Goal: Transaction & Acquisition: Purchase product/service

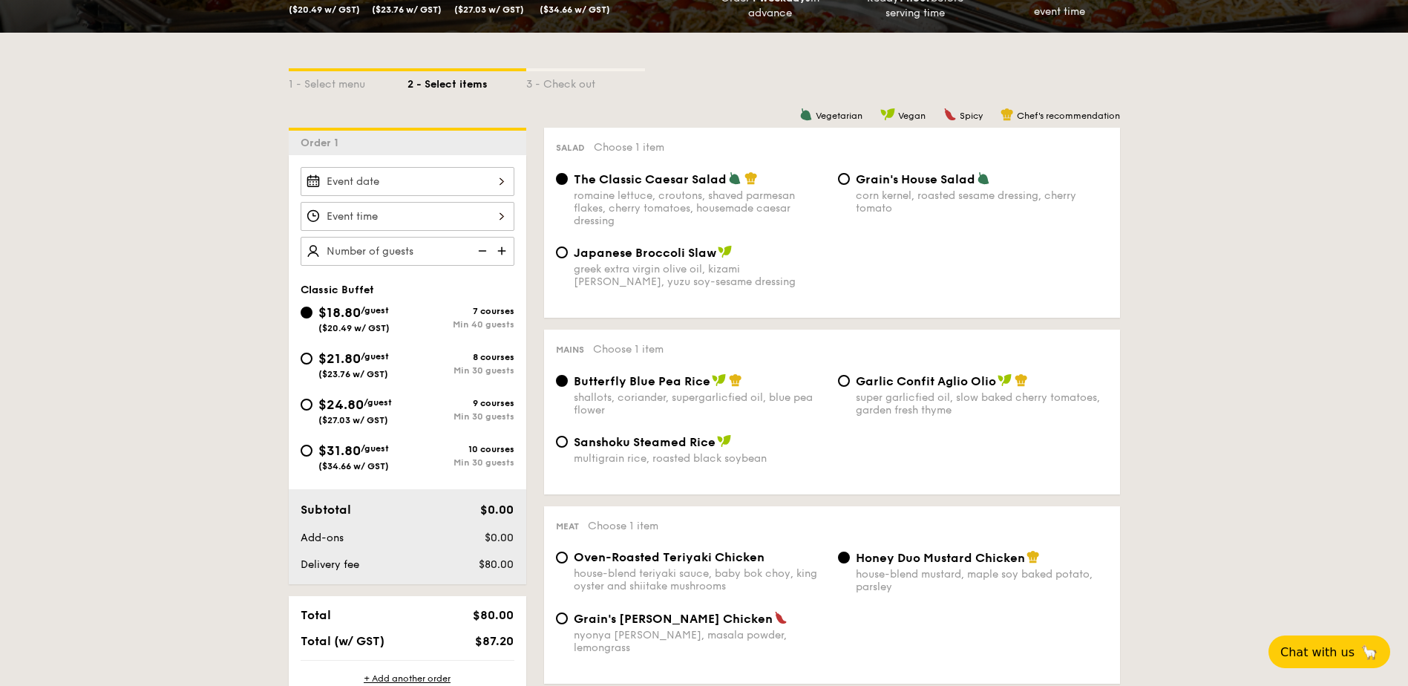
scroll to position [297, 0]
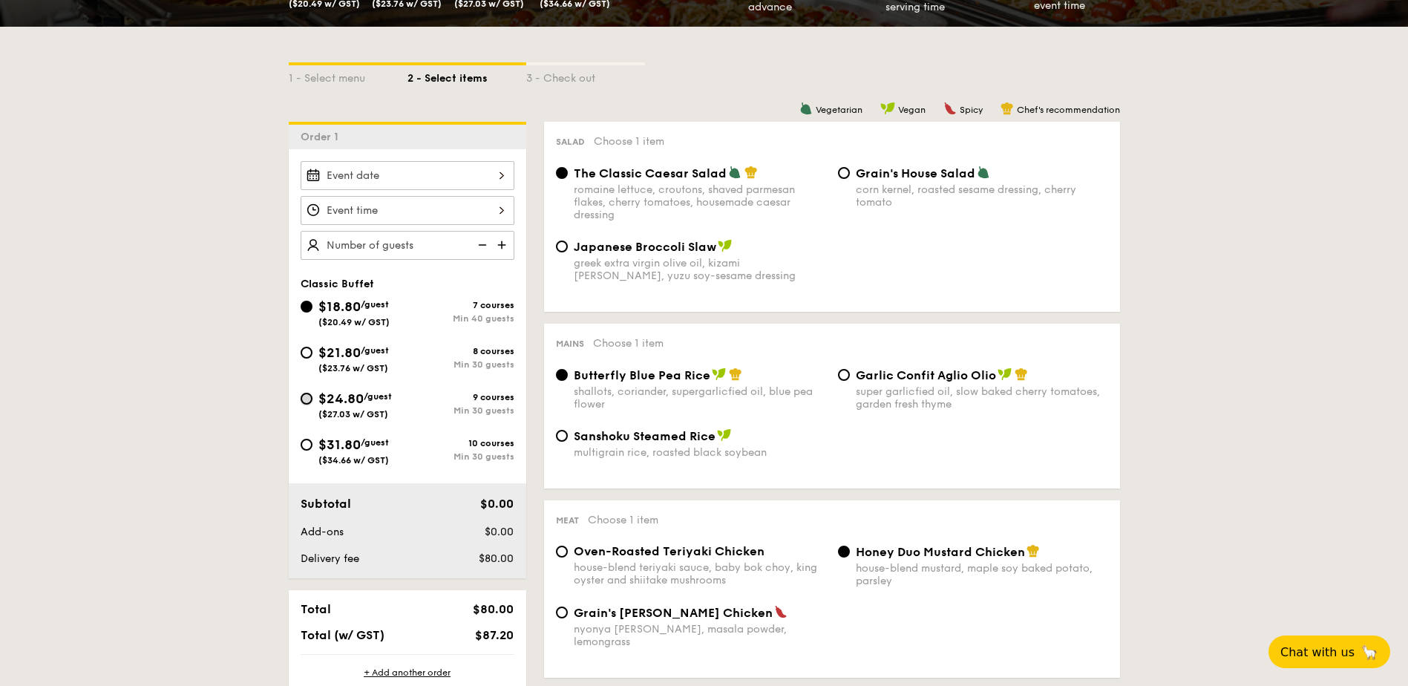
click at [312, 398] on input "$24.80 /guest ($27.03 w/ GST) 9 courses Min 30 guests" at bounding box center [307, 399] width 12 height 12
radio input "true"
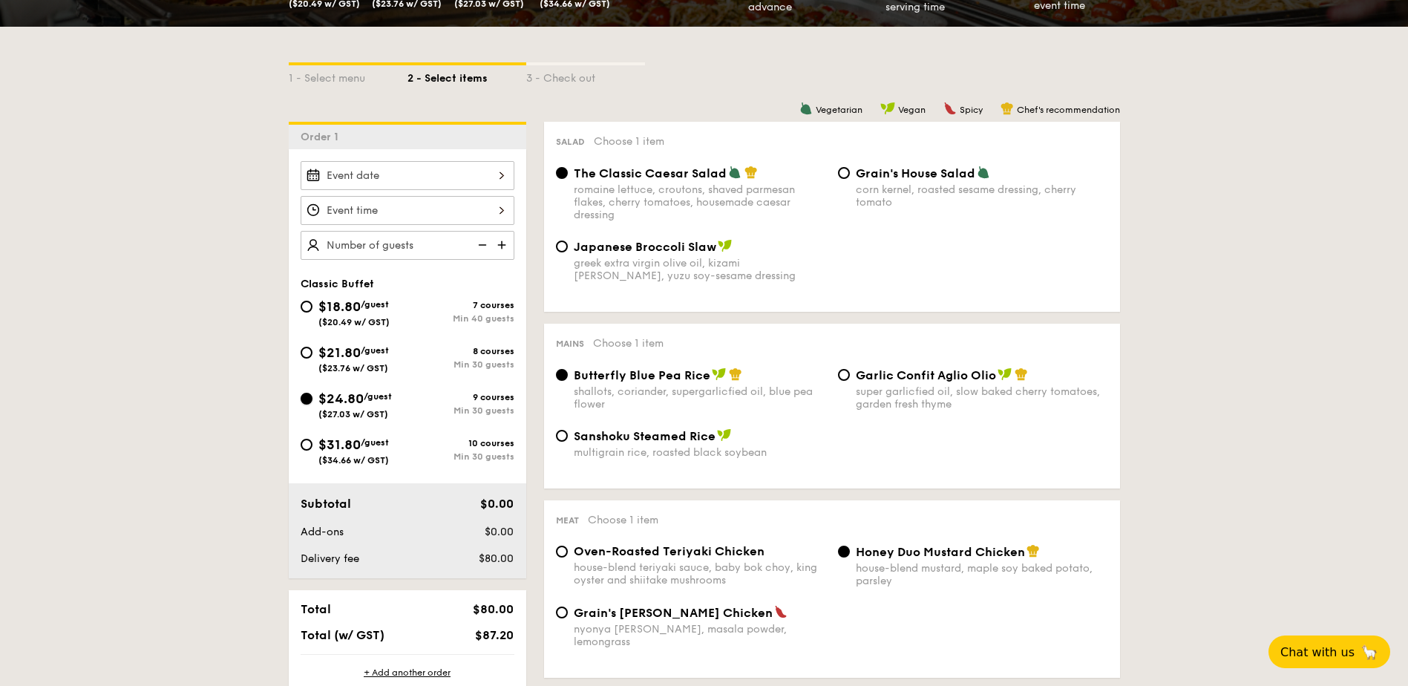
radio input "true"
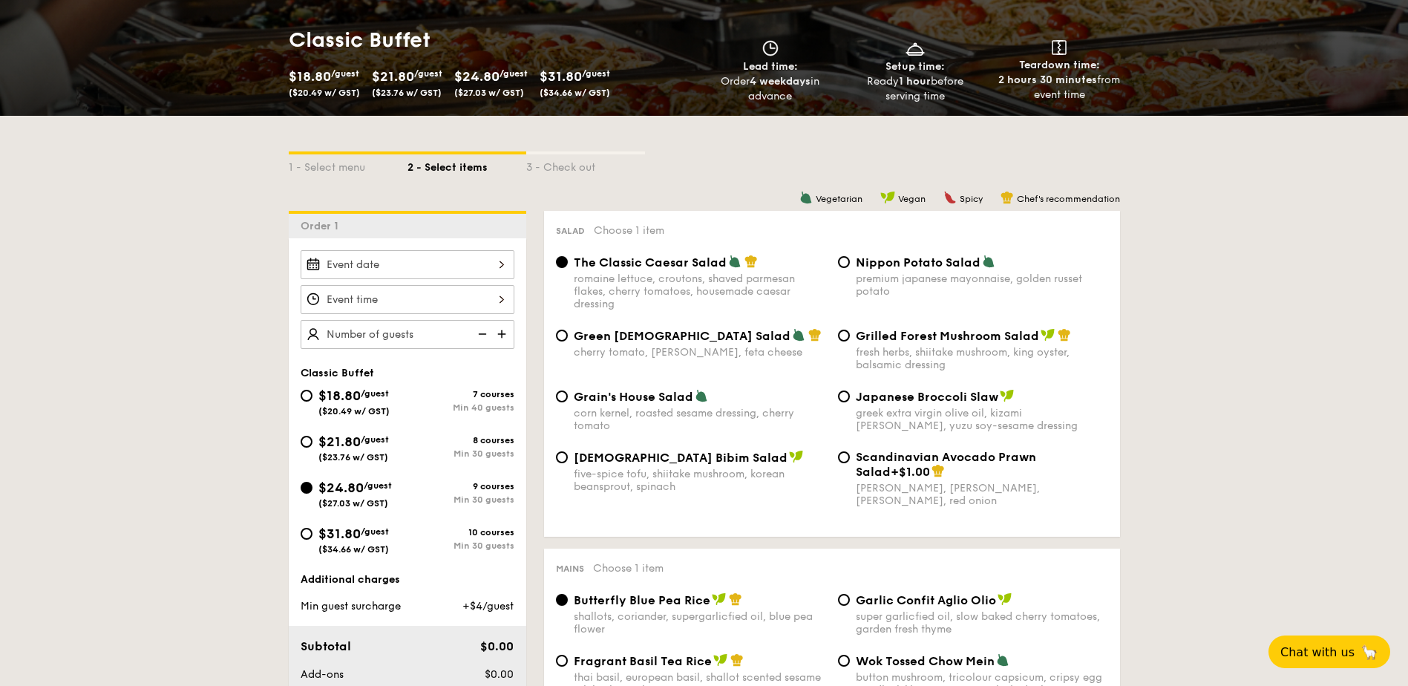
scroll to position [0, 0]
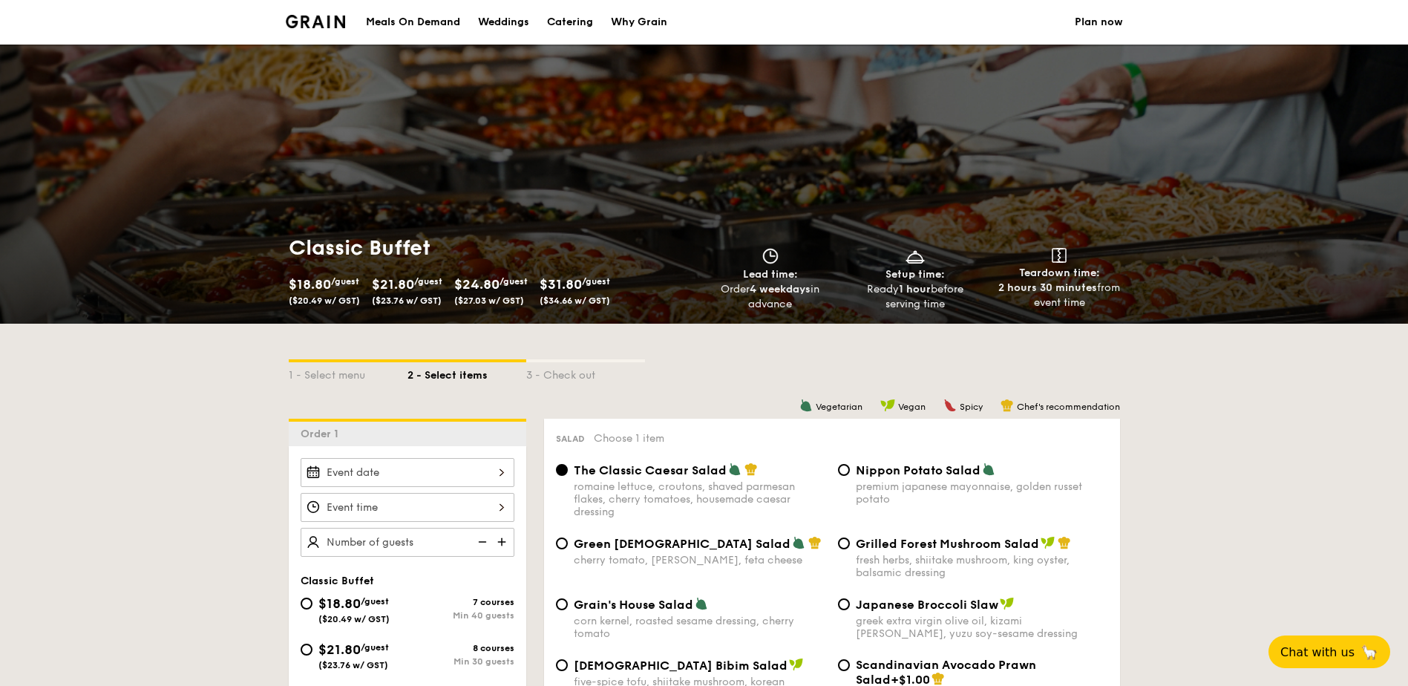
click at [310, 17] on img at bounding box center [316, 21] width 60 height 13
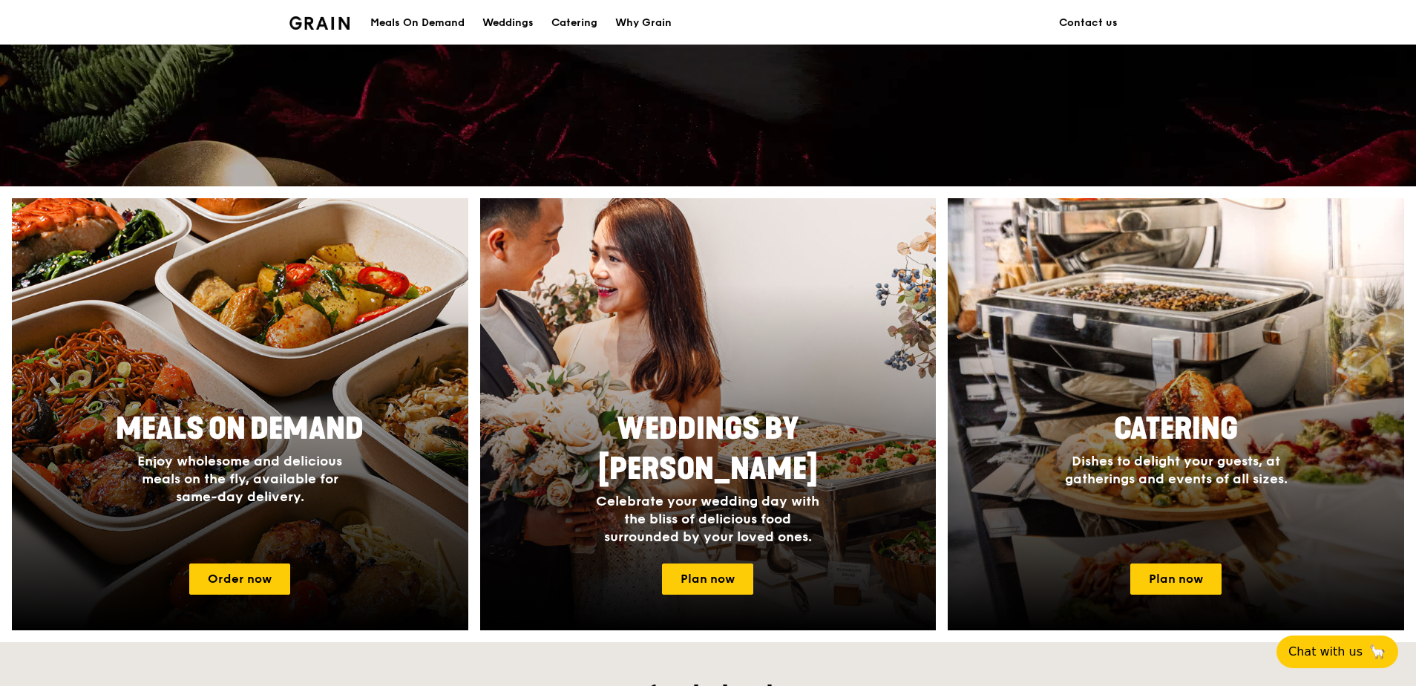
scroll to position [594, 0]
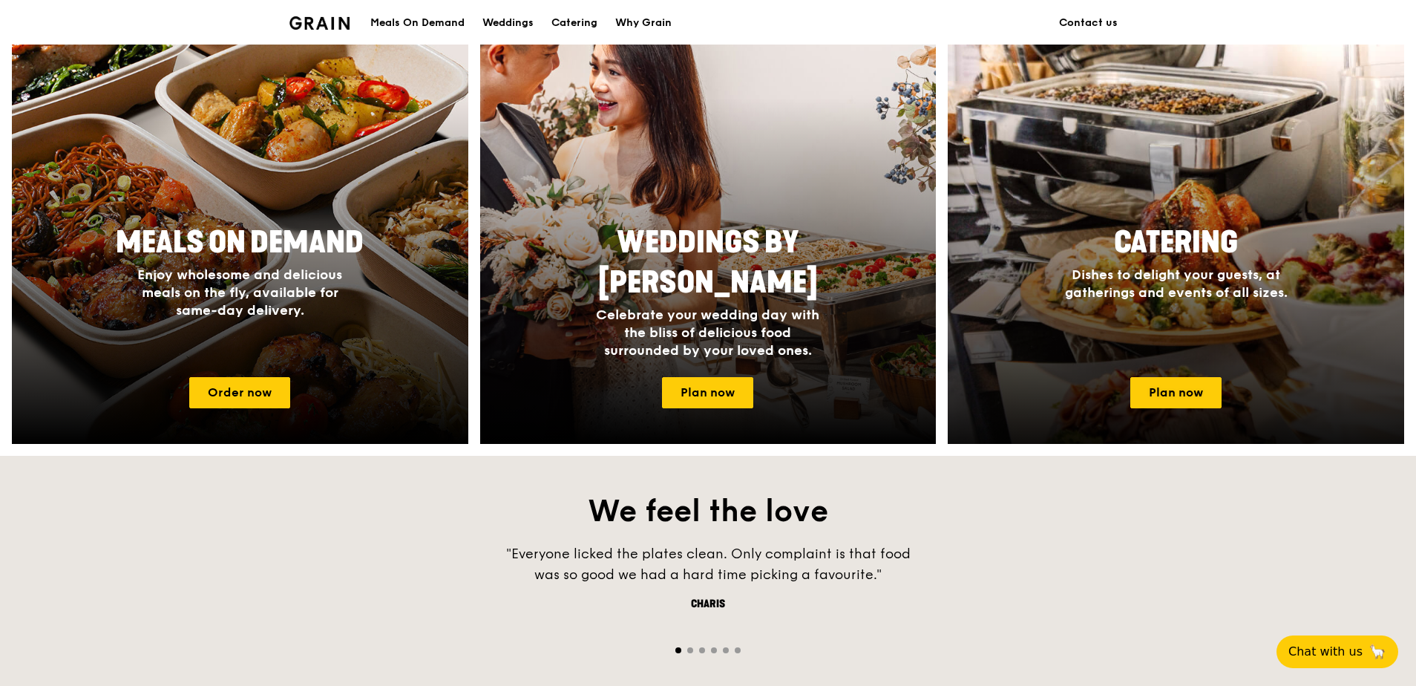
click at [1180, 236] on span "Catering" at bounding box center [1176, 243] width 124 height 36
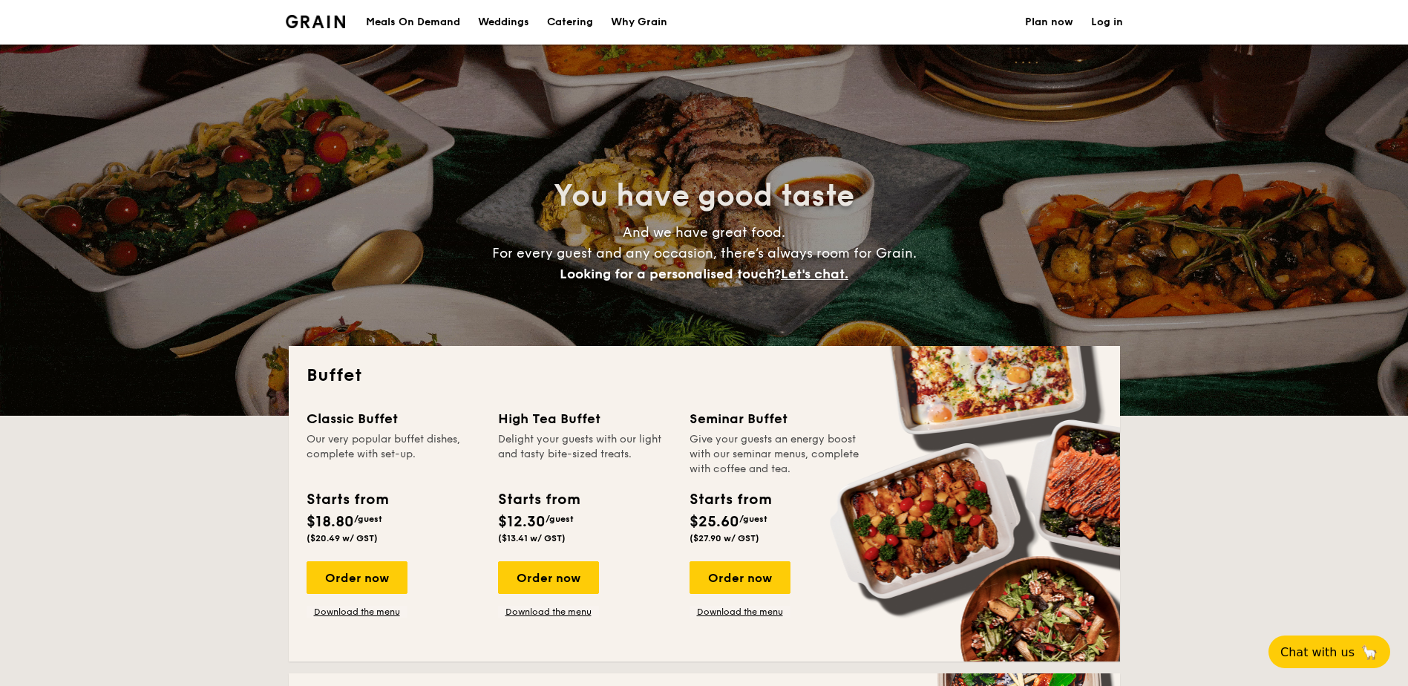
select select
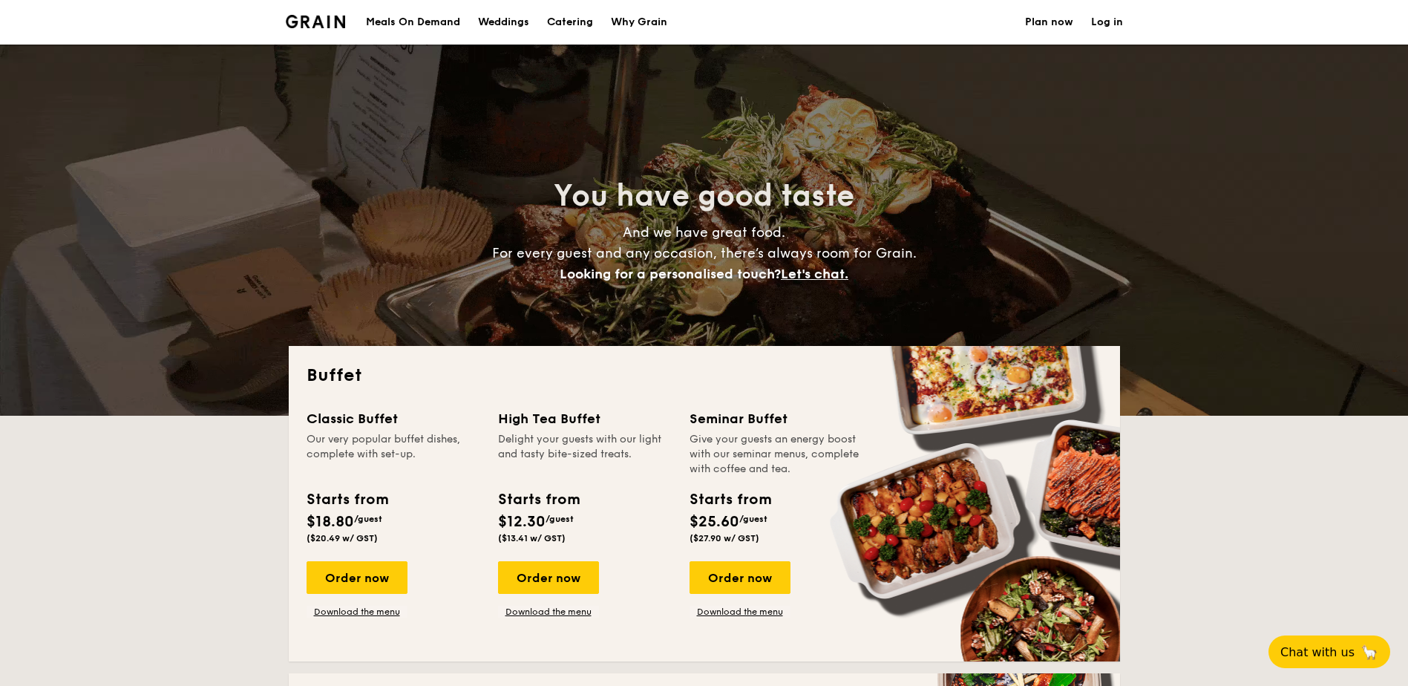
scroll to position [297, 0]
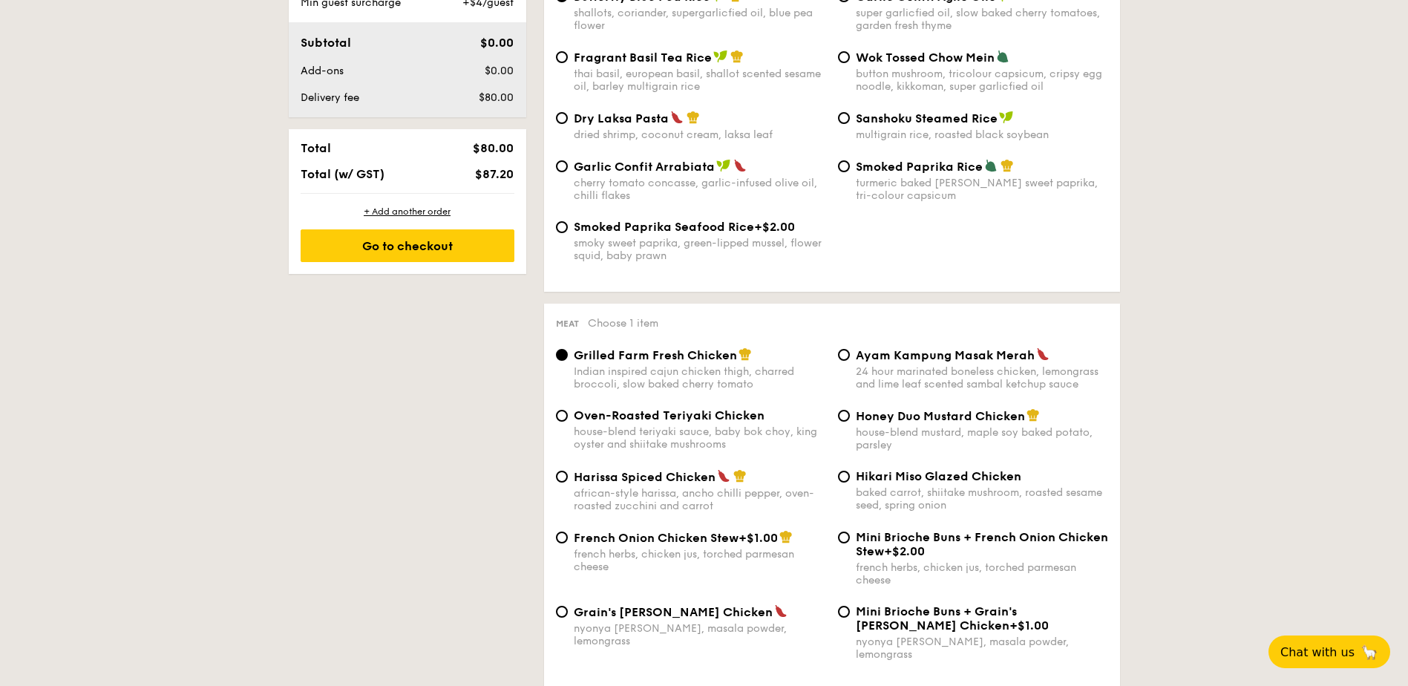
scroll to position [817, 0]
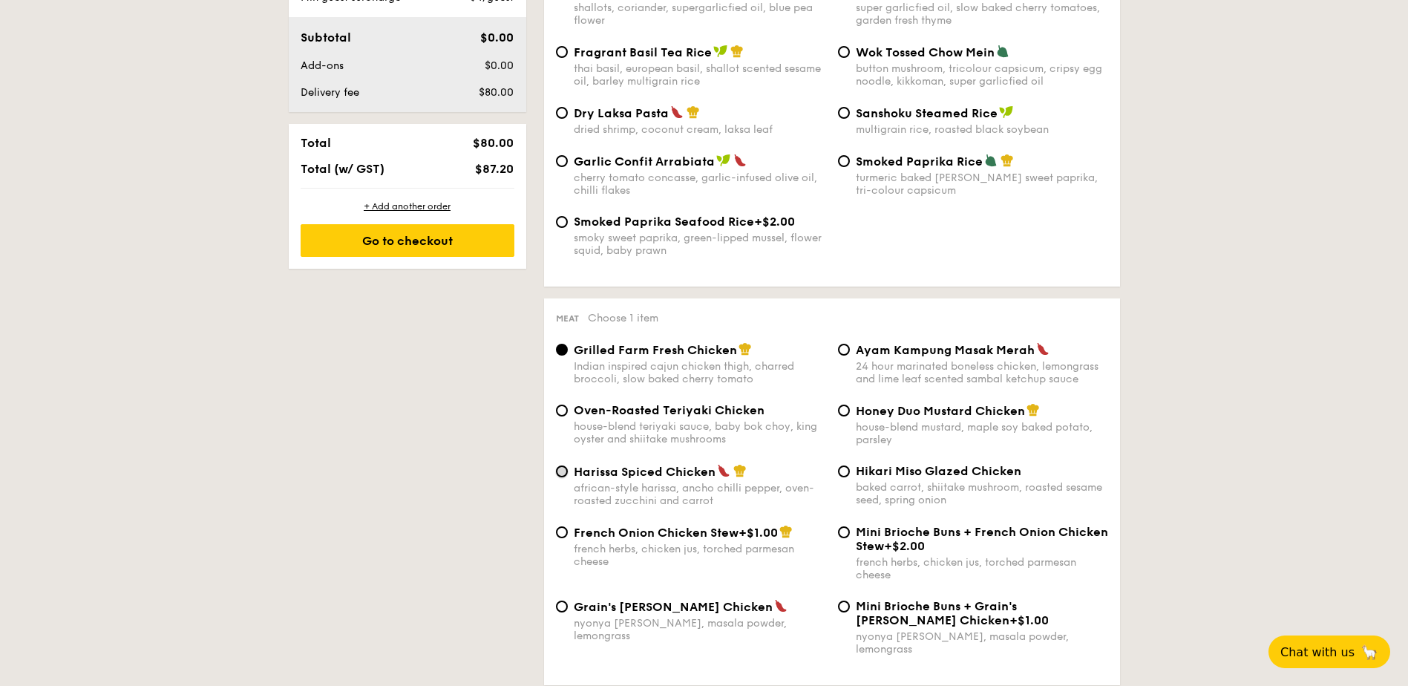
click at [565, 472] on input "Harissa Spiced Chicken african-style harissa, ancho chilli pepper, oven-roasted…" at bounding box center [562, 471] width 12 height 12
radio input "true"
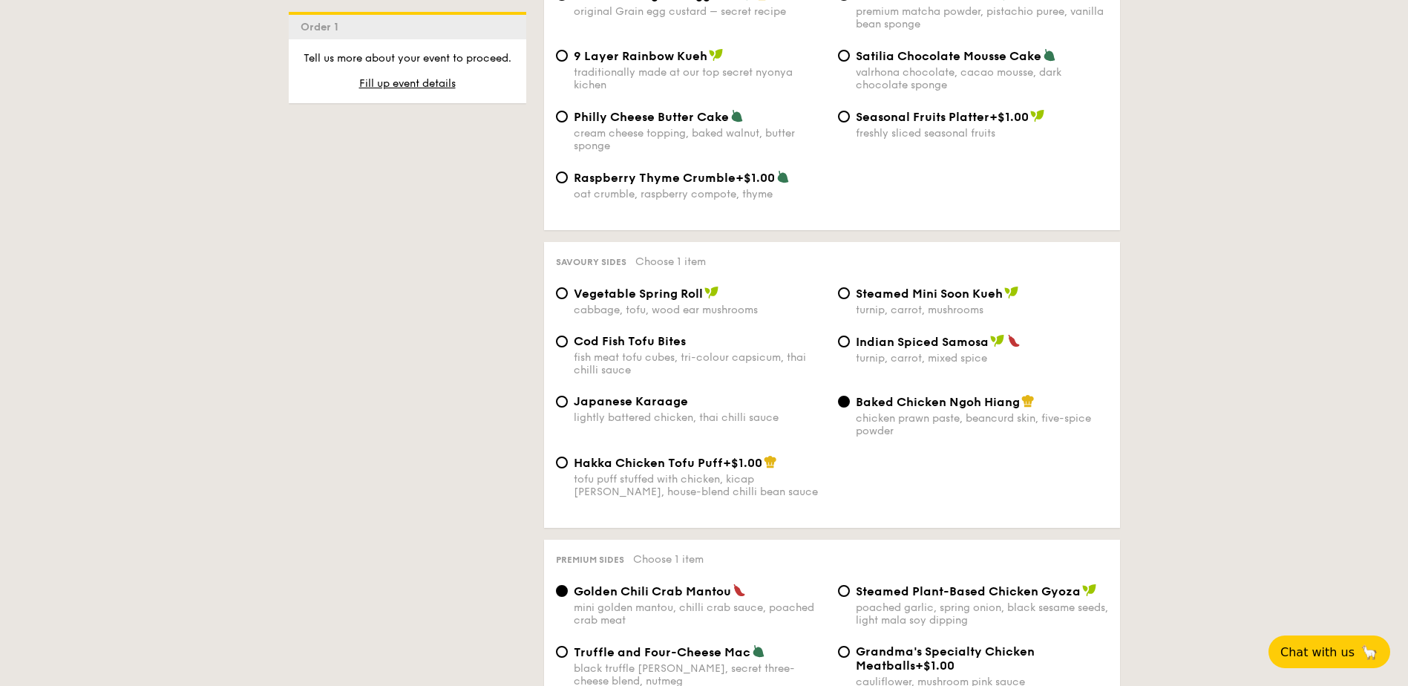
scroll to position [2375, 0]
click at [566, 333] on div "Cod Fish Tofu Bites fish meat tofu cubes, tri-colour capsicum, thai chilli sauce" at bounding box center [691, 354] width 282 height 42
click at [562, 335] on input "Cod Fish Tofu Bites fish meat tofu cubes, tri-colour capsicum, thai chilli sauce" at bounding box center [562, 341] width 12 height 12
radio input "true"
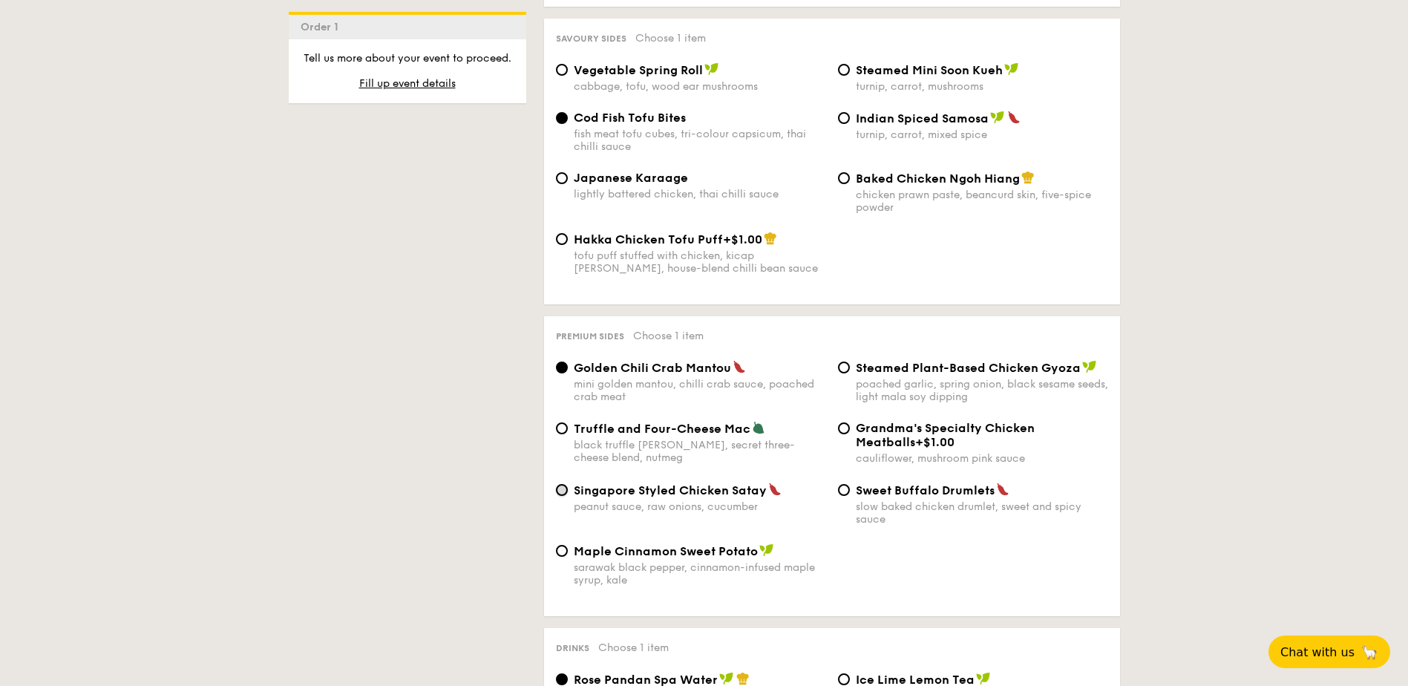
click at [560, 484] on input "Singapore Styled Chicken Satay peanut sauce, raw onions, cucumber" at bounding box center [562, 490] width 12 height 12
radio input "true"
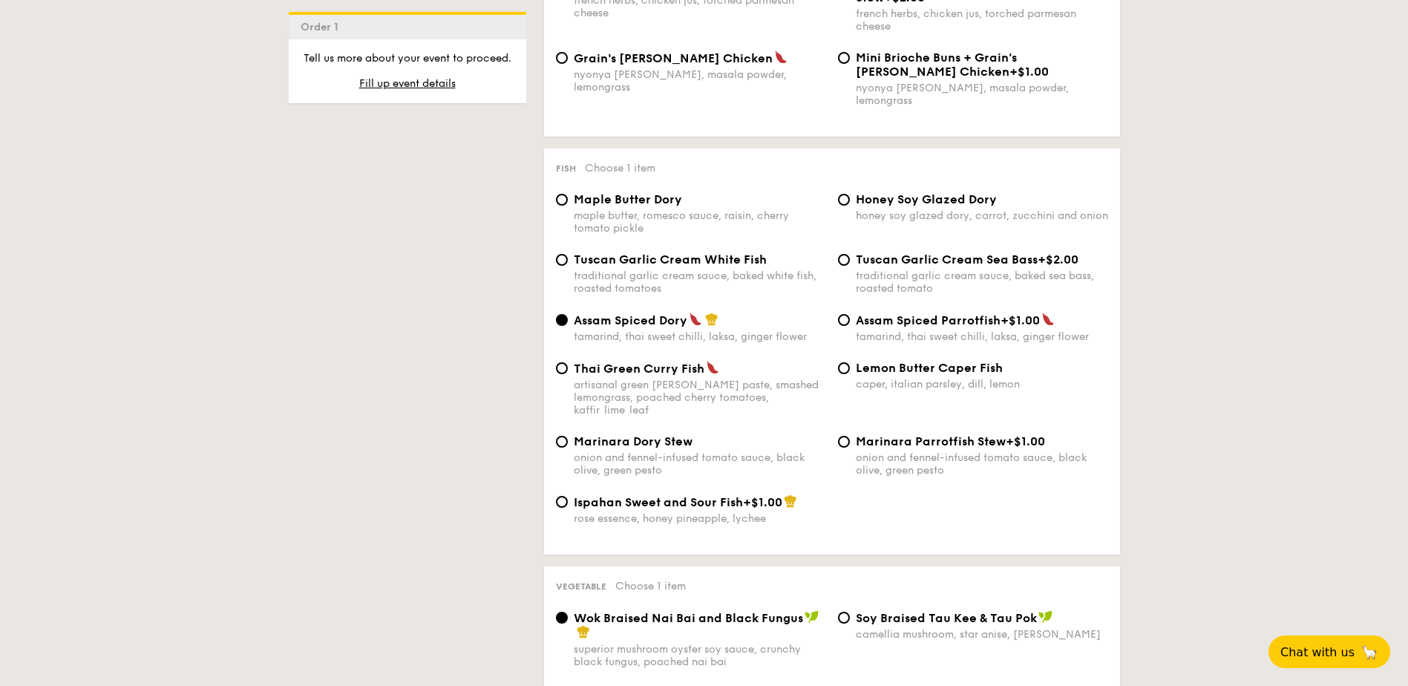
scroll to position [1336, 0]
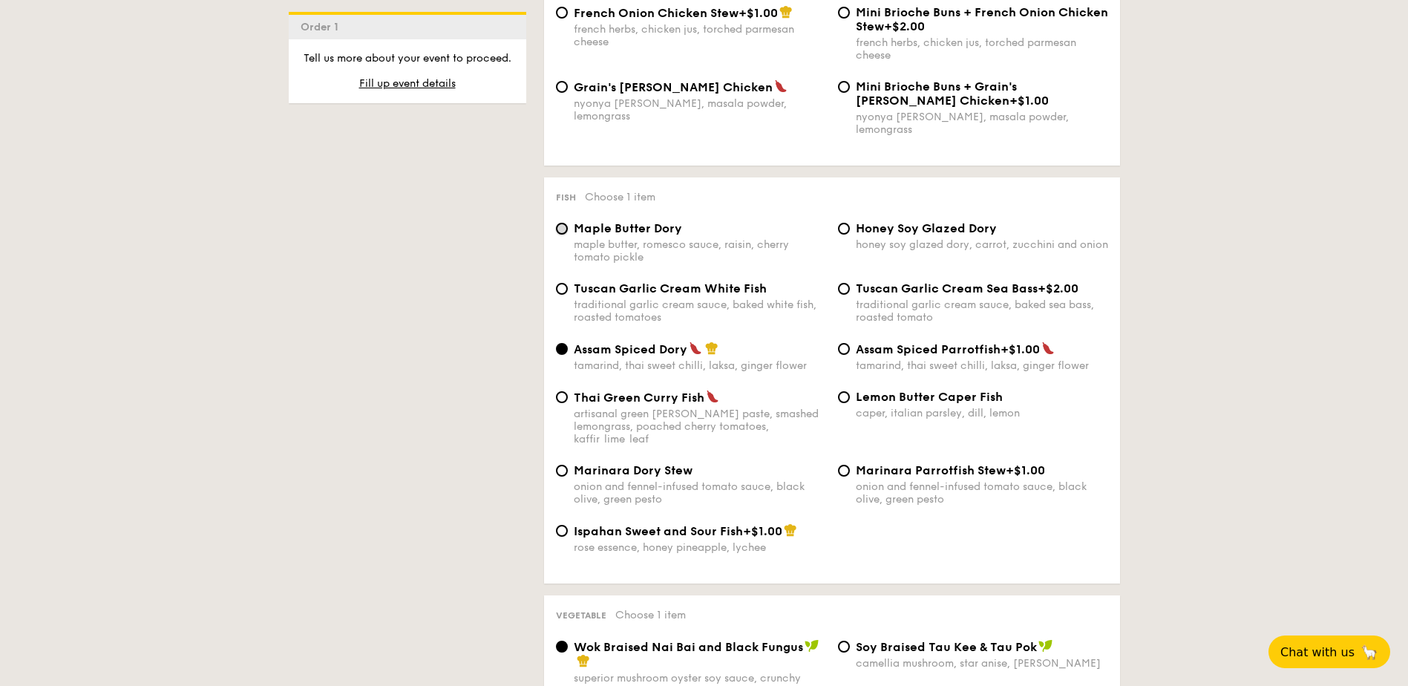
click at [564, 223] on input "Maple Butter Dory maple butter, romesco sauce, raisin, cherry tomato pickle" at bounding box center [562, 229] width 12 height 12
radio input "true"
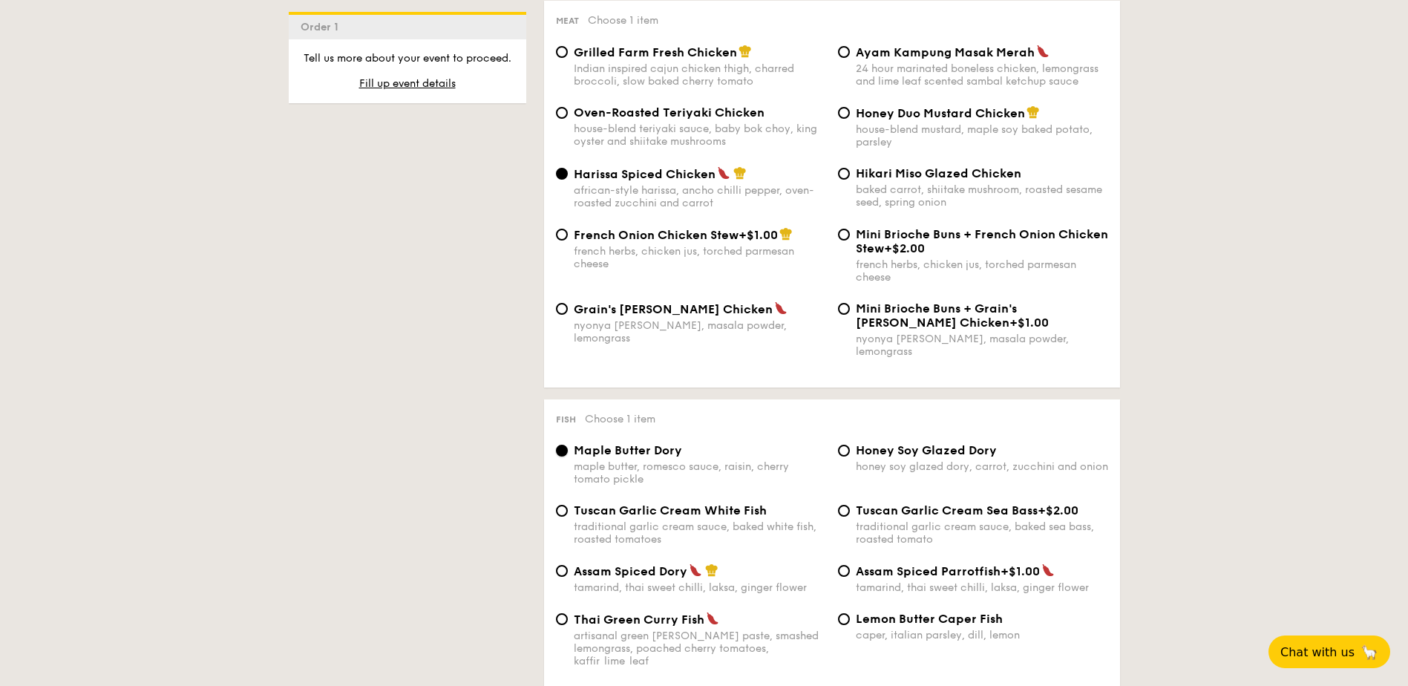
scroll to position [1113, 0]
click at [558, 49] on input "Grilled Farm Fresh Chicken Indian inspired cajun chicken thigh, charred broccol…" at bounding box center [562, 53] width 12 height 12
radio input "true"
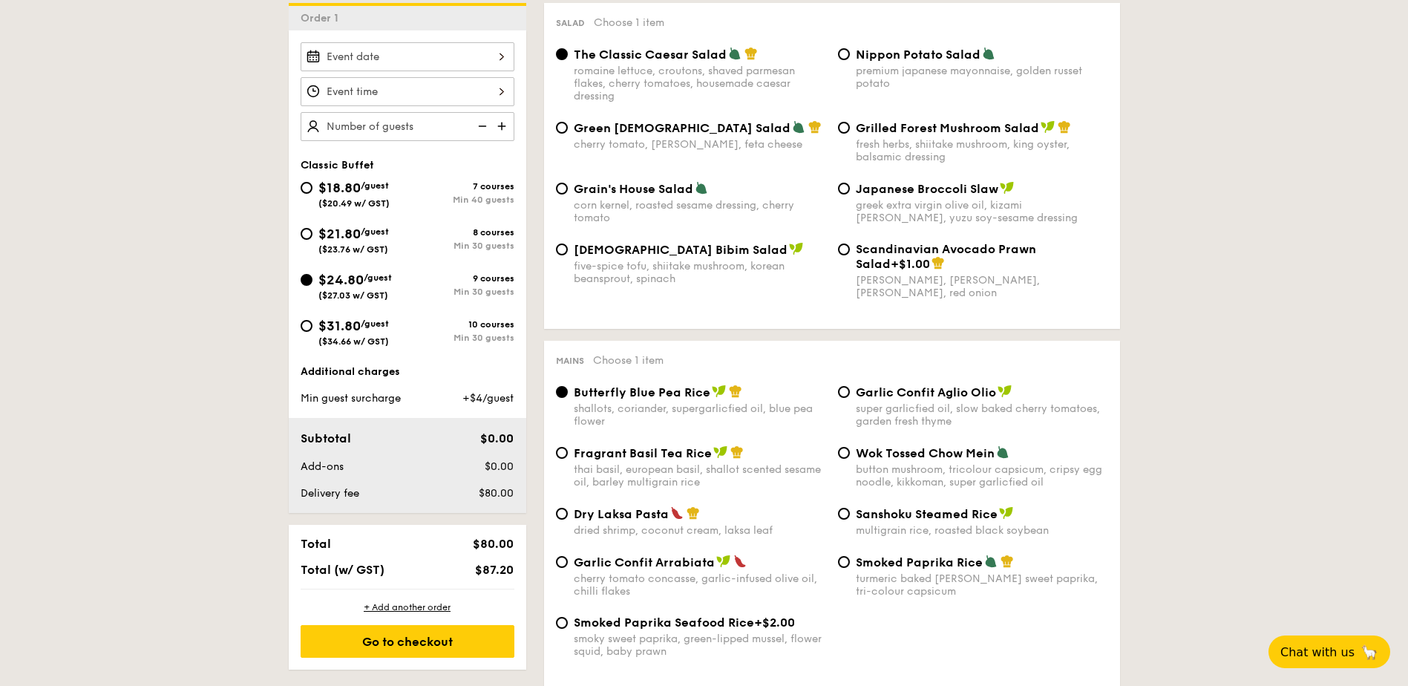
scroll to position [370, 0]
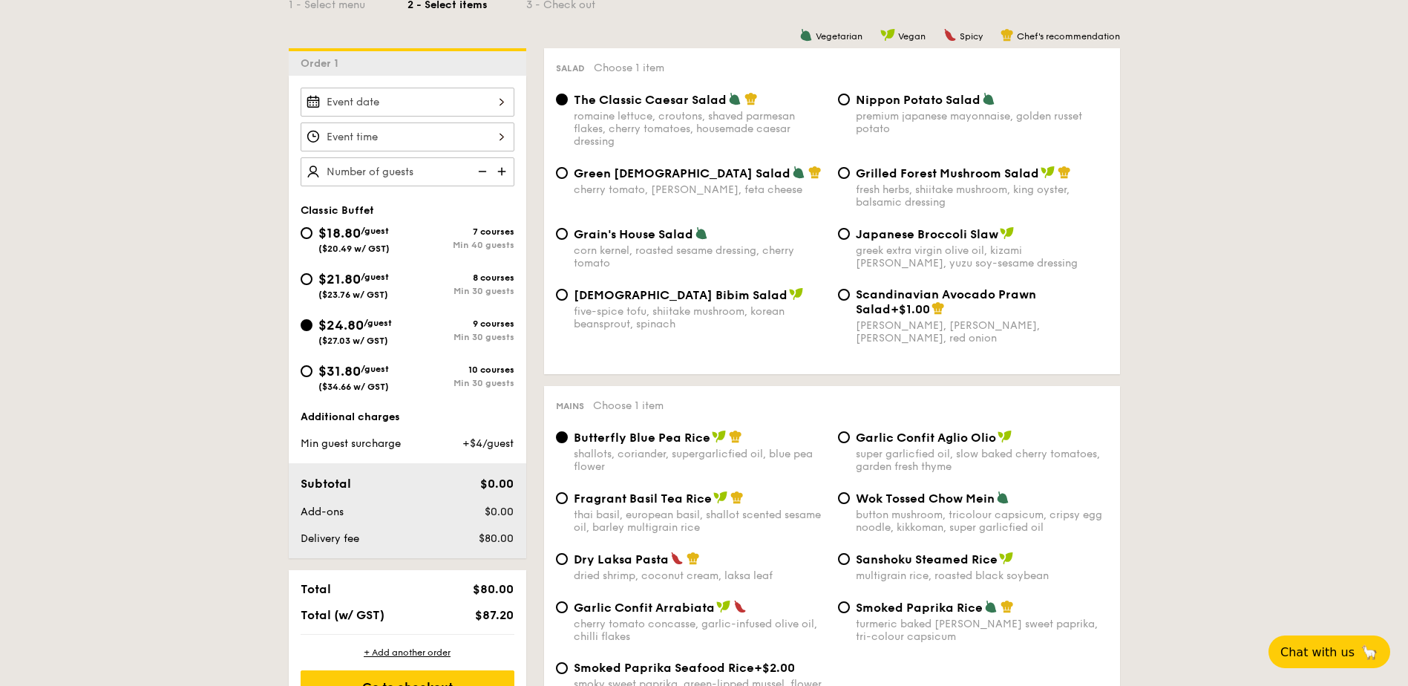
click at [572, 296] on div "Korean Bibim Salad five-spice tofu, shiitake mushroom, korean beansprout, spina…" at bounding box center [691, 308] width 282 height 43
click at [558, 296] on input "Korean Bibim Salad five-spice tofu, shiitake mushroom, korean beansprout, spina…" at bounding box center [562, 295] width 12 height 12
radio input "true"
